Goal: Check status: Check status

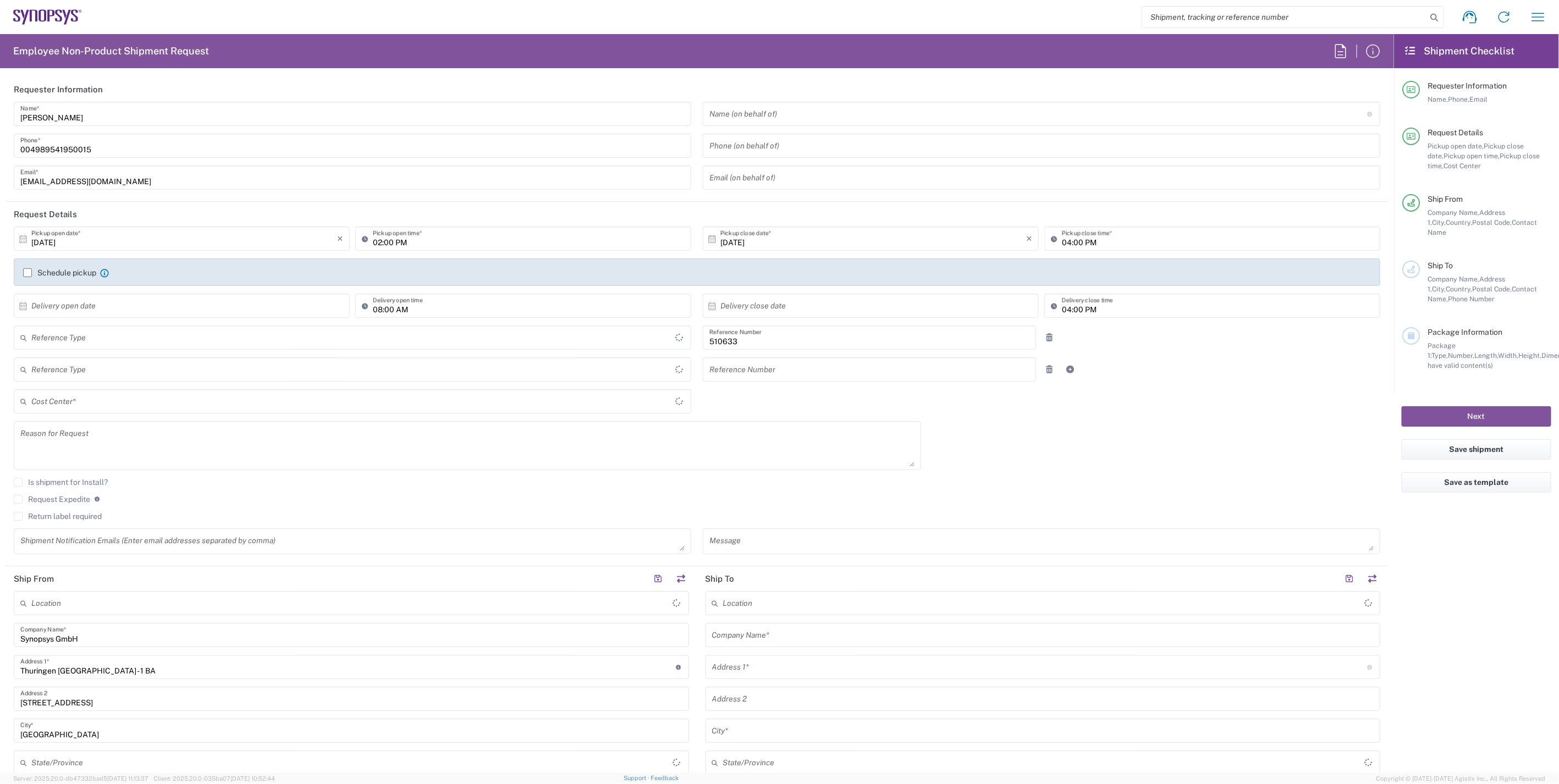
type input "Department"
type input "DE01, SDG, HAPS, HW 510633"
type input "Delivered at Place"
type input "[GEOGRAPHIC_DATA]"
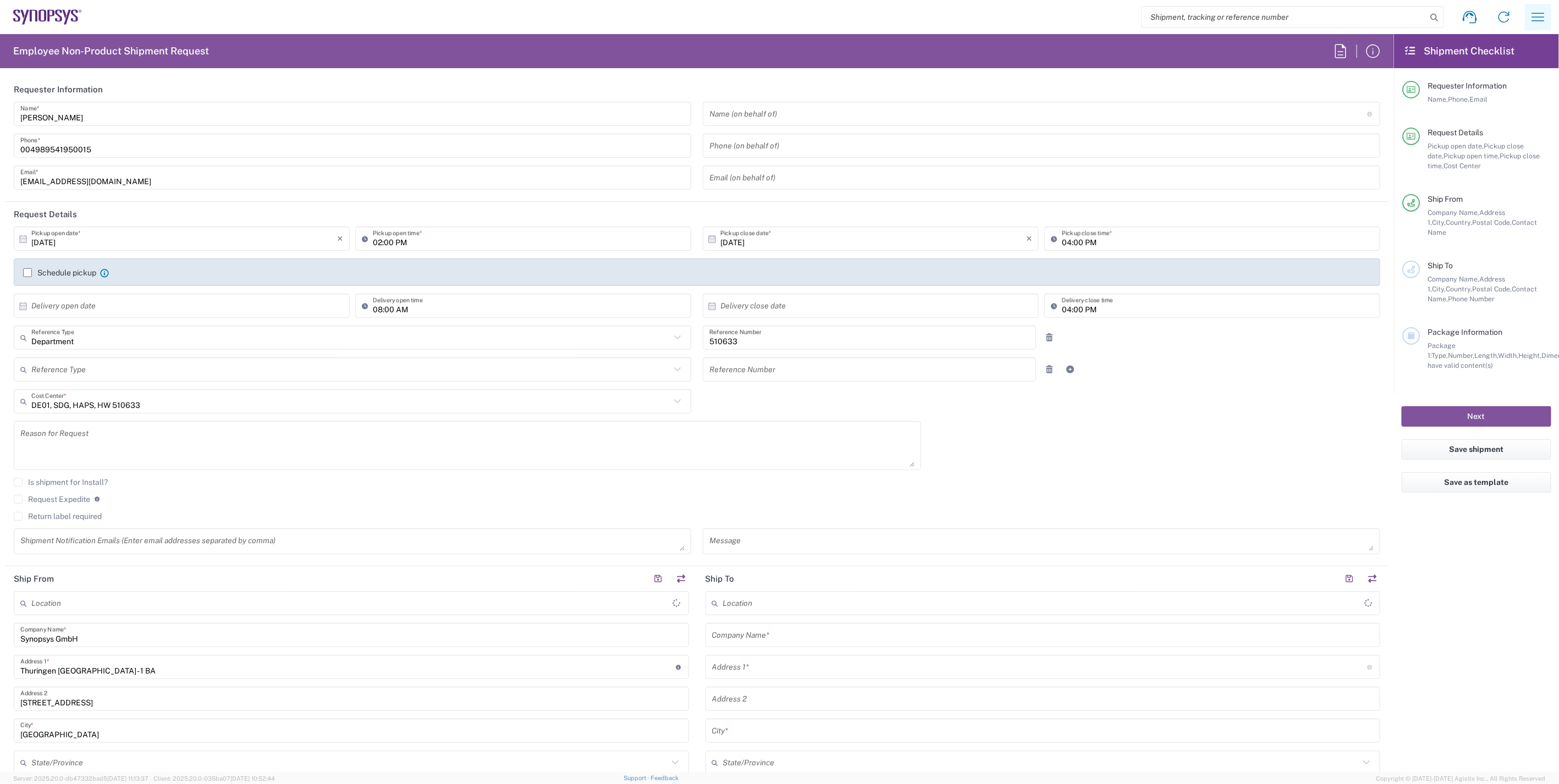
click at [1535, 23] on icon "button" at bounding box center [1537, 16] width 17 height 17
type input "Erfurt DE06"
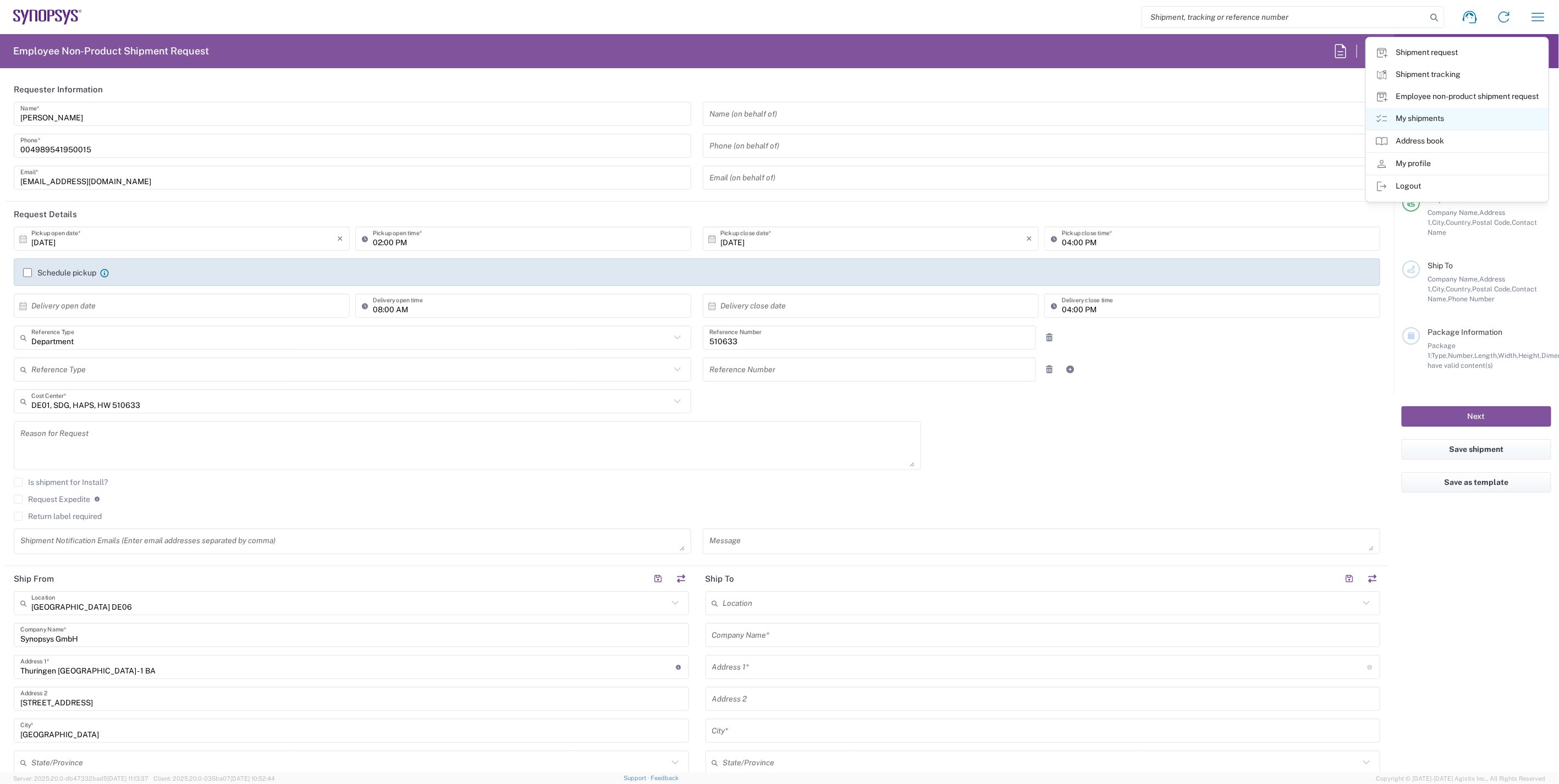
click at [1460, 119] on link "My shipments" at bounding box center [1456, 118] width 181 height 22
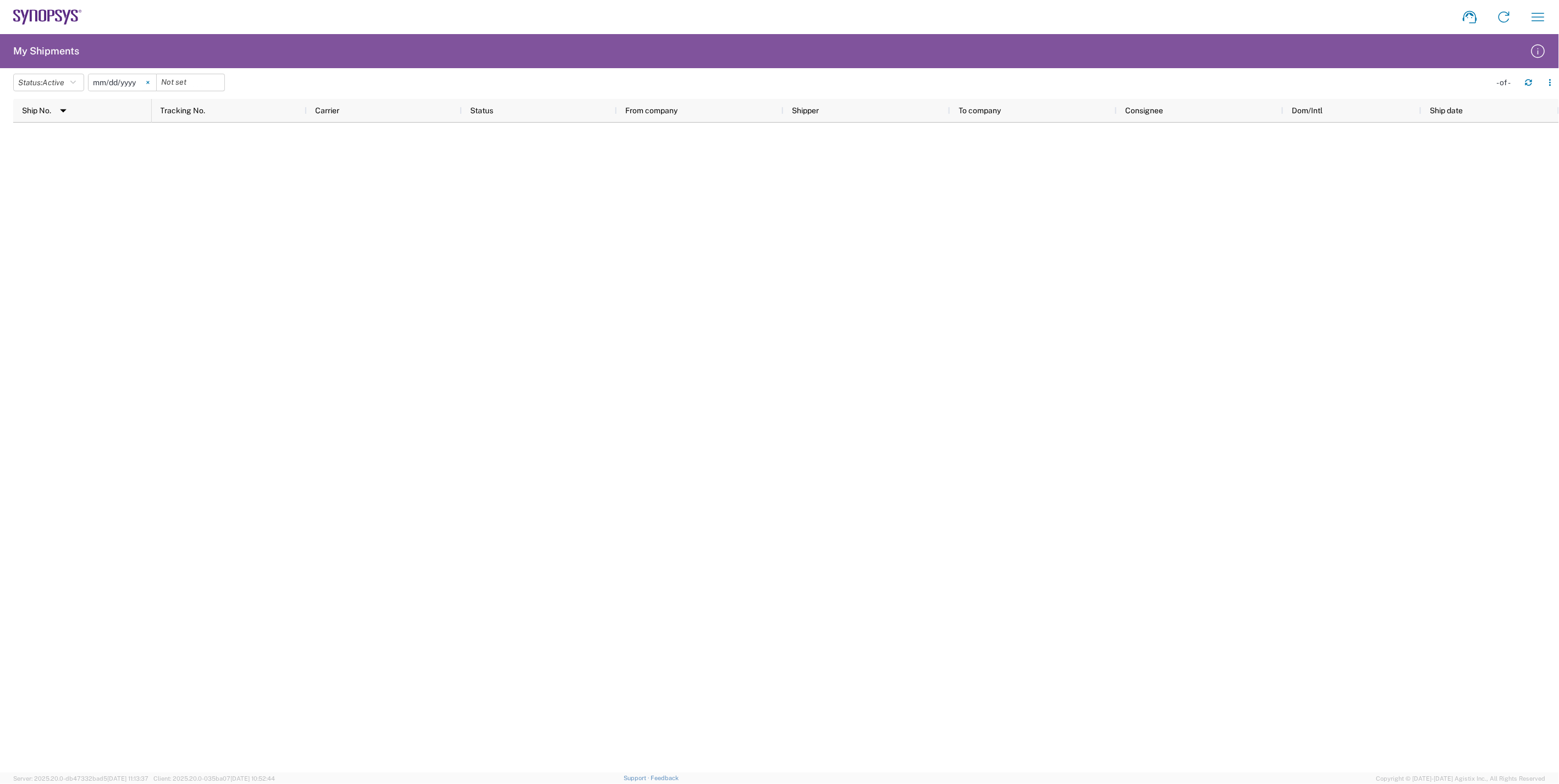
click at [149, 83] on icon at bounding box center [148, 82] width 3 height 3
click at [76, 83] on icon "button" at bounding box center [73, 82] width 5 height 7
click at [78, 138] on span "All" at bounding box center [77, 140] width 128 height 17
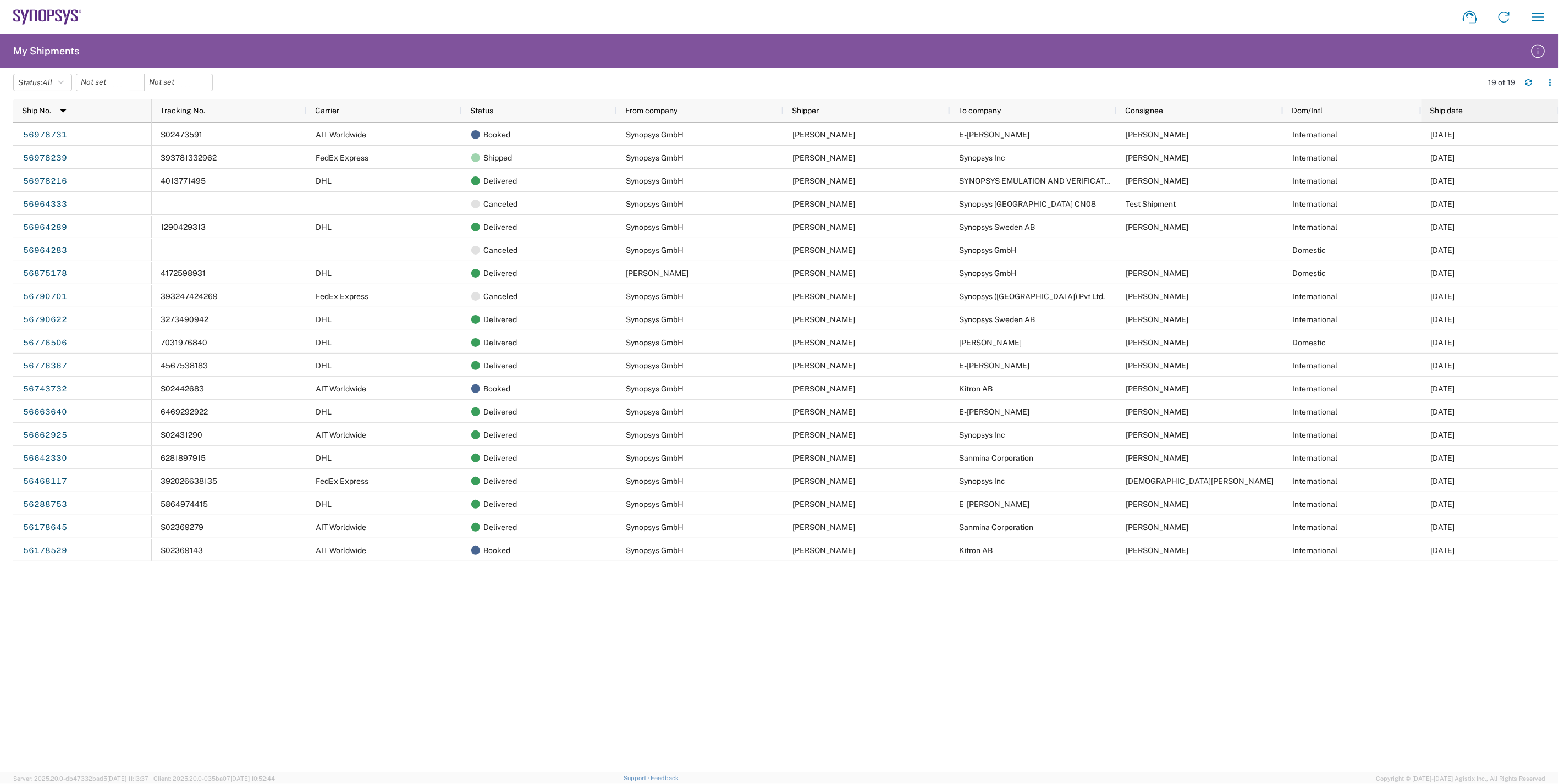
click at [1462, 110] on span "Ship date" at bounding box center [1446, 111] width 33 height 9
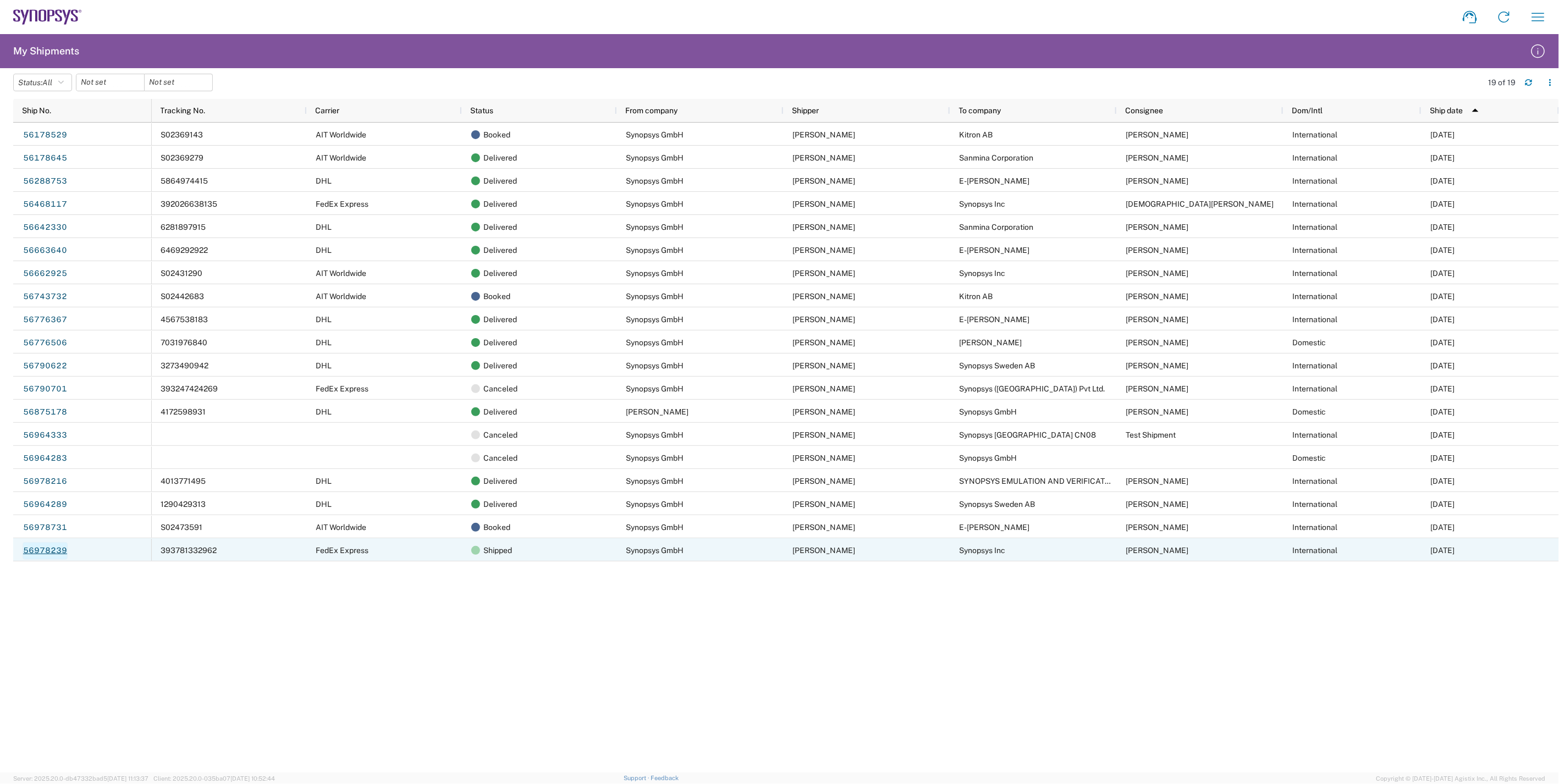
click at [56, 550] on link "56978239" at bounding box center [46, 550] width 46 height 17
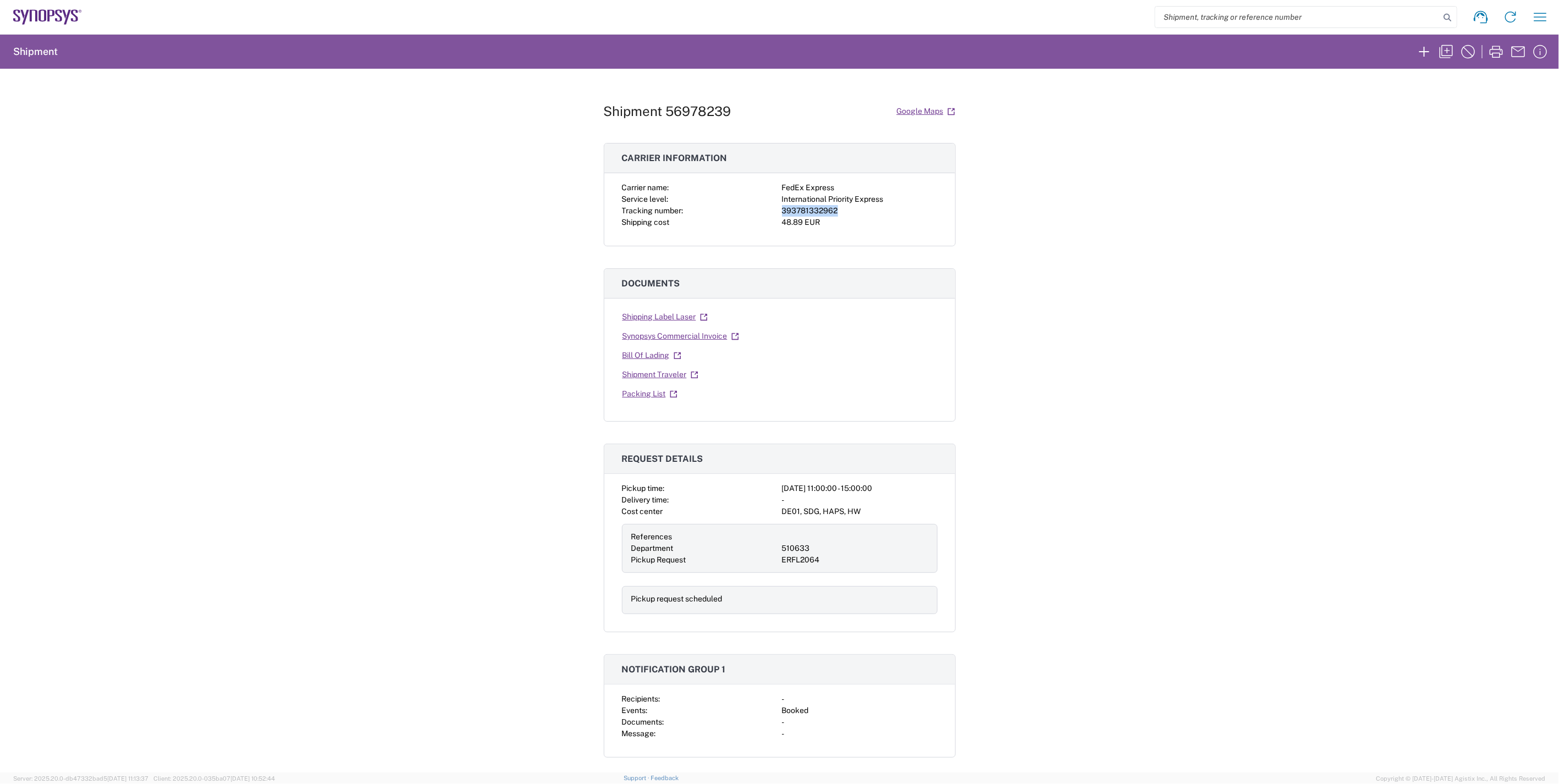
drag, startPoint x: 838, startPoint y: 205, endPoint x: 767, endPoint y: 212, distance: 71.3
click at [767, 212] on div "Carrier name: FedEx Express Service level: International Priority Express Track…" at bounding box center [780, 205] width 316 height 46
copy div "393781332962"
click at [911, 210] on div "393781332962" at bounding box center [860, 210] width 156 height 12
click at [833, 214] on div "393781332962" at bounding box center [860, 210] width 156 height 12
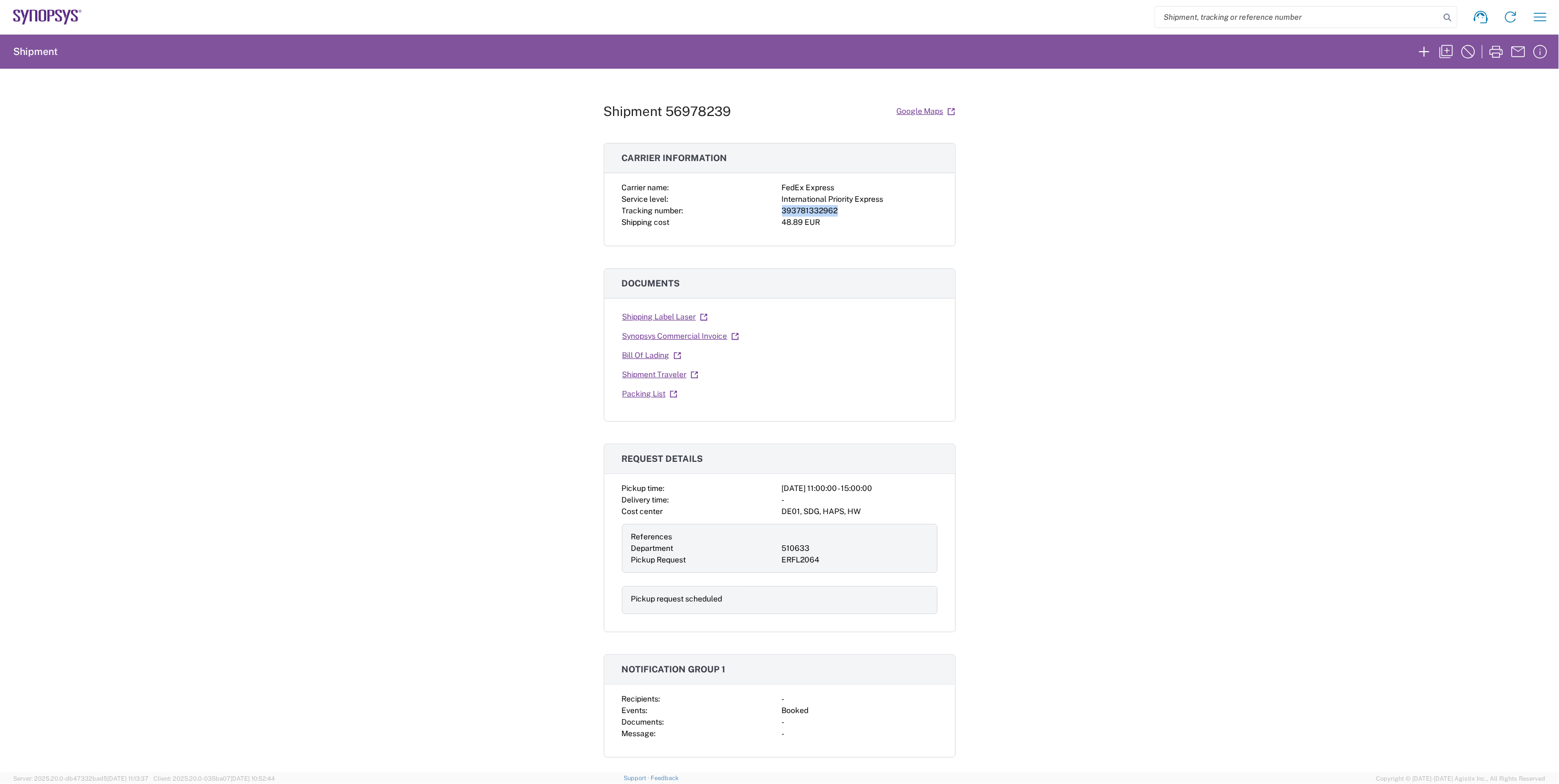
drag, startPoint x: 832, startPoint y: 210, endPoint x: 775, endPoint y: 208, distance: 57.0
click at [775, 208] on div "Carrier name: FedEx Express Service level: International Priority Express Track…" at bounding box center [780, 205] width 316 height 46
copy div "393781332962"
